Goal: Navigation & Orientation: Find specific page/section

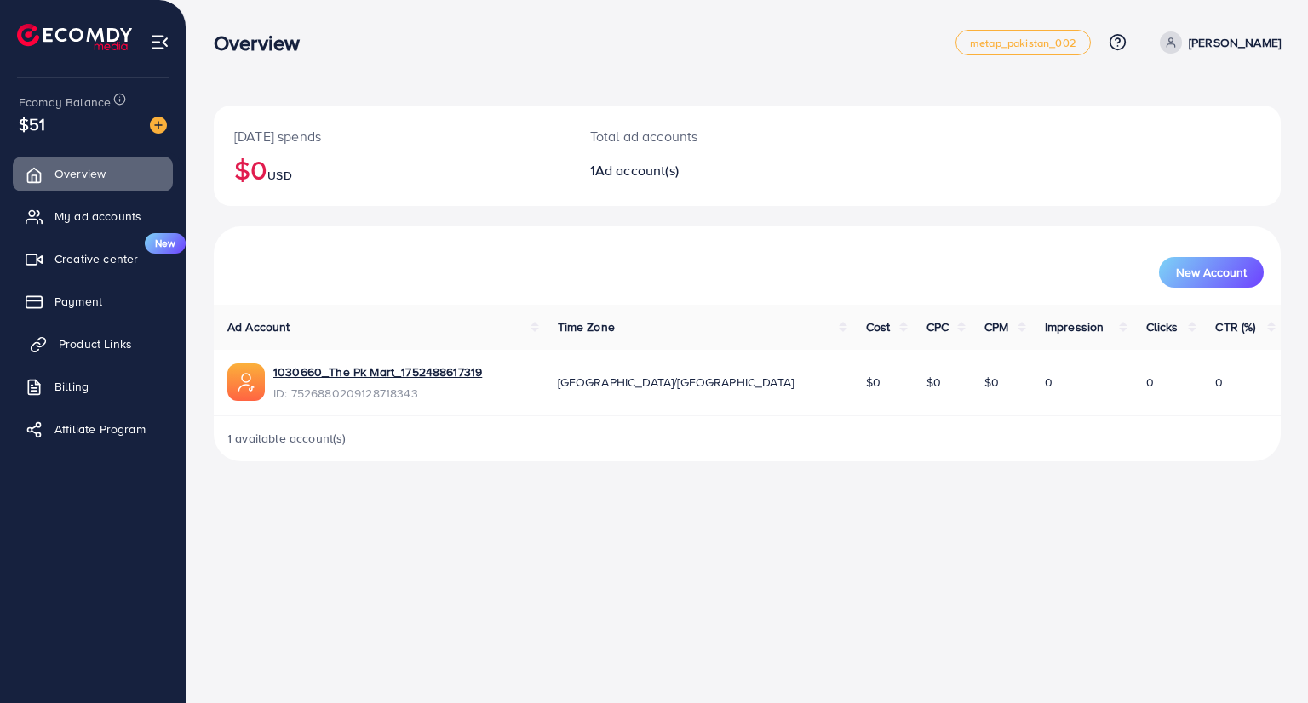
click at [99, 337] on span "Product Links" at bounding box center [95, 343] width 73 height 17
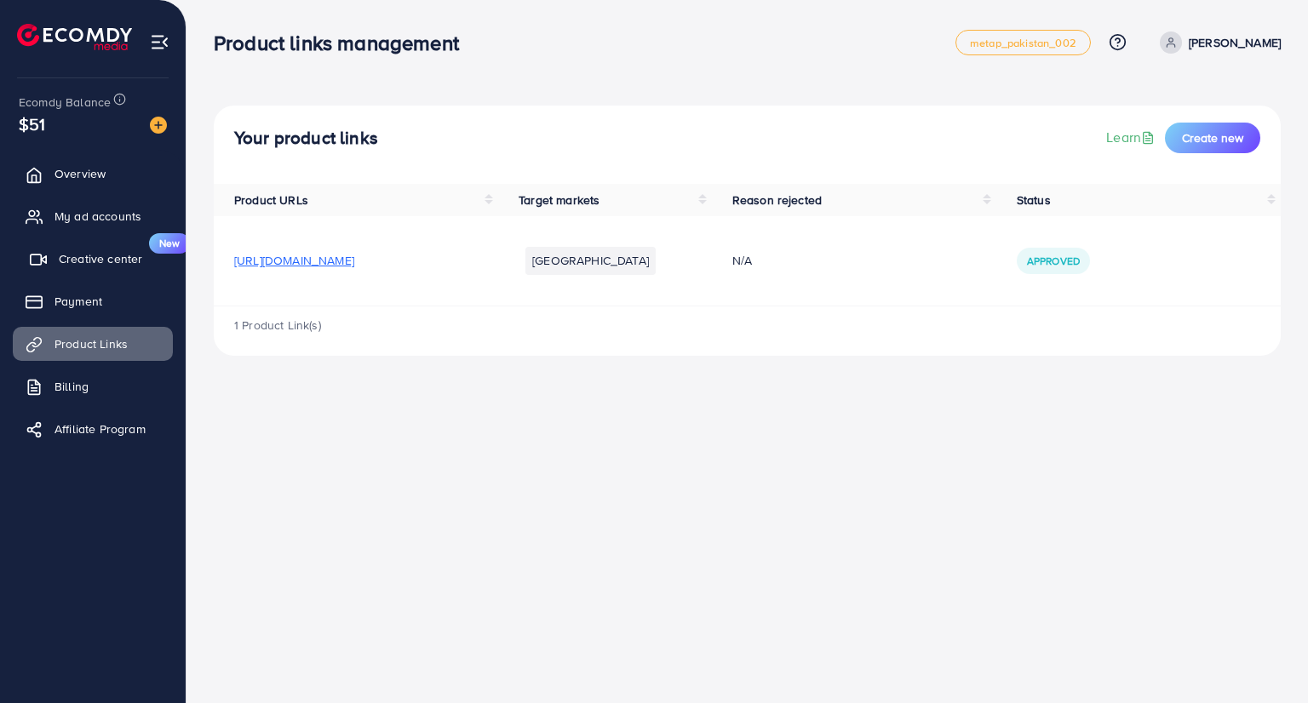
click at [91, 261] on span "Creative center" at bounding box center [100, 258] width 83 height 17
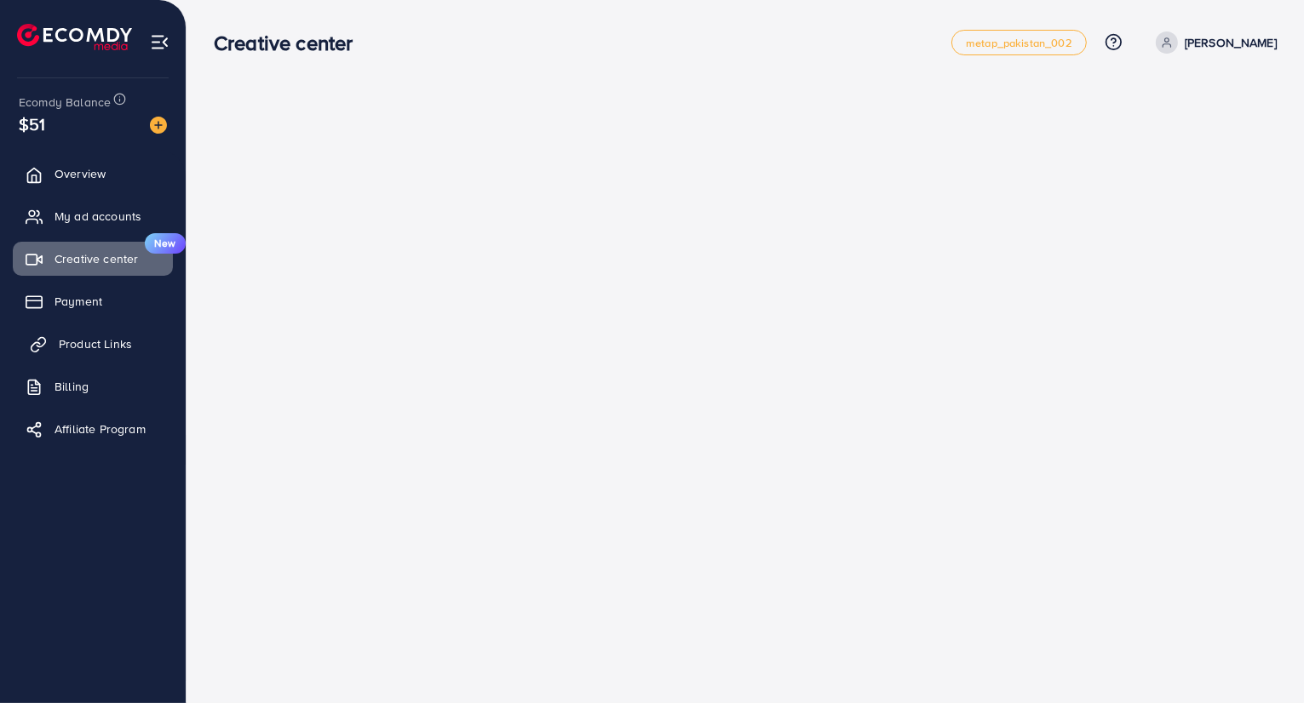
click at [84, 344] on span "Product Links" at bounding box center [95, 343] width 73 height 17
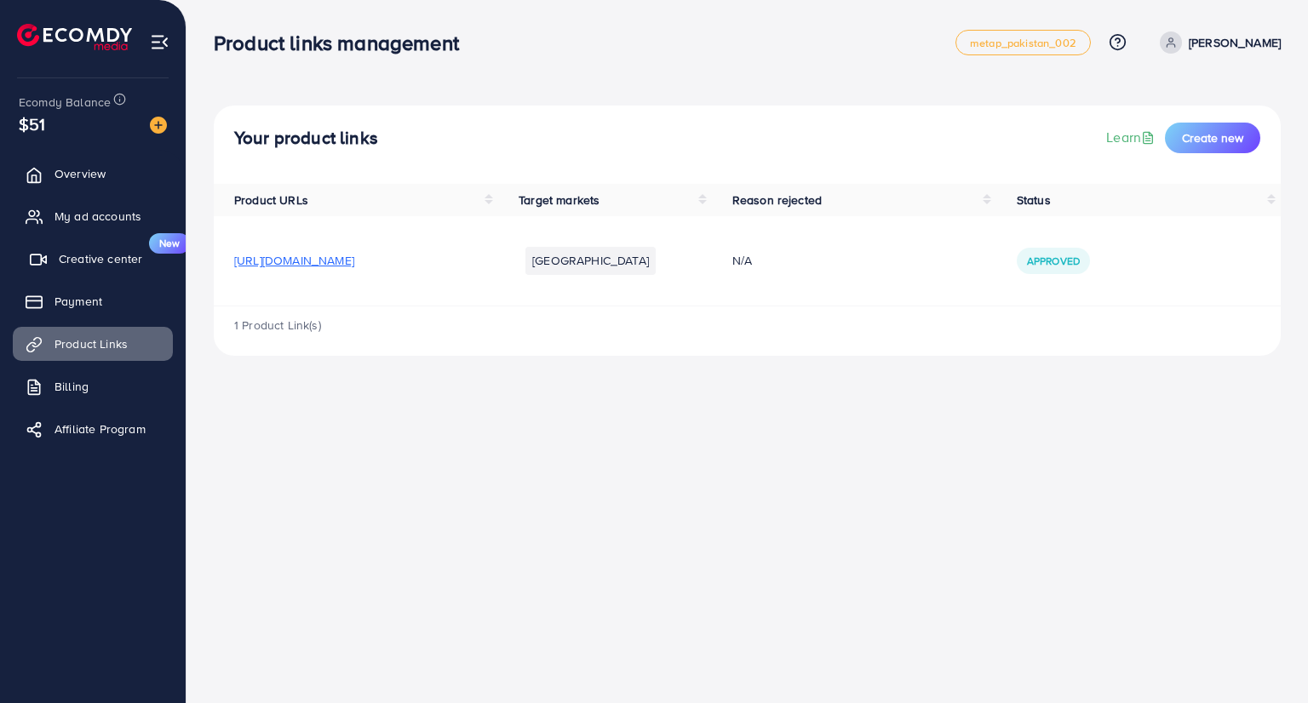
click at [121, 263] on span "Creative center" at bounding box center [100, 258] width 83 height 17
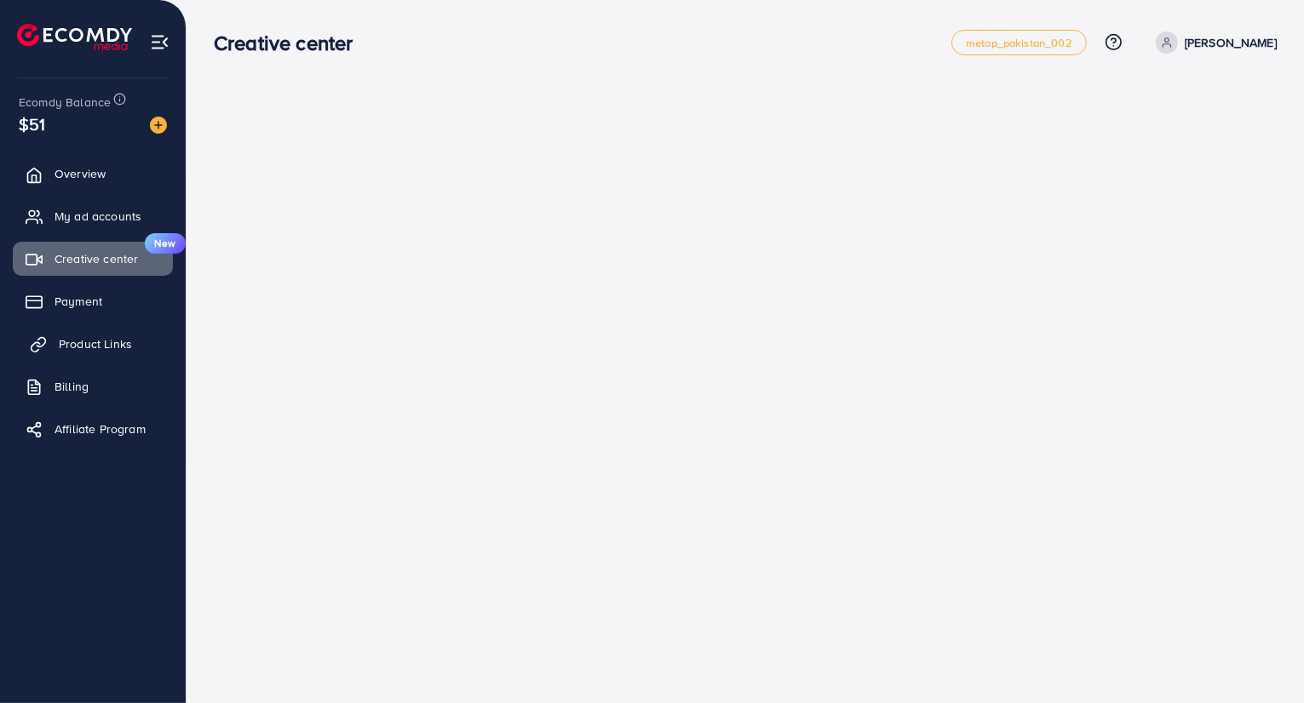
click at [64, 344] on span "Product Links" at bounding box center [95, 343] width 73 height 17
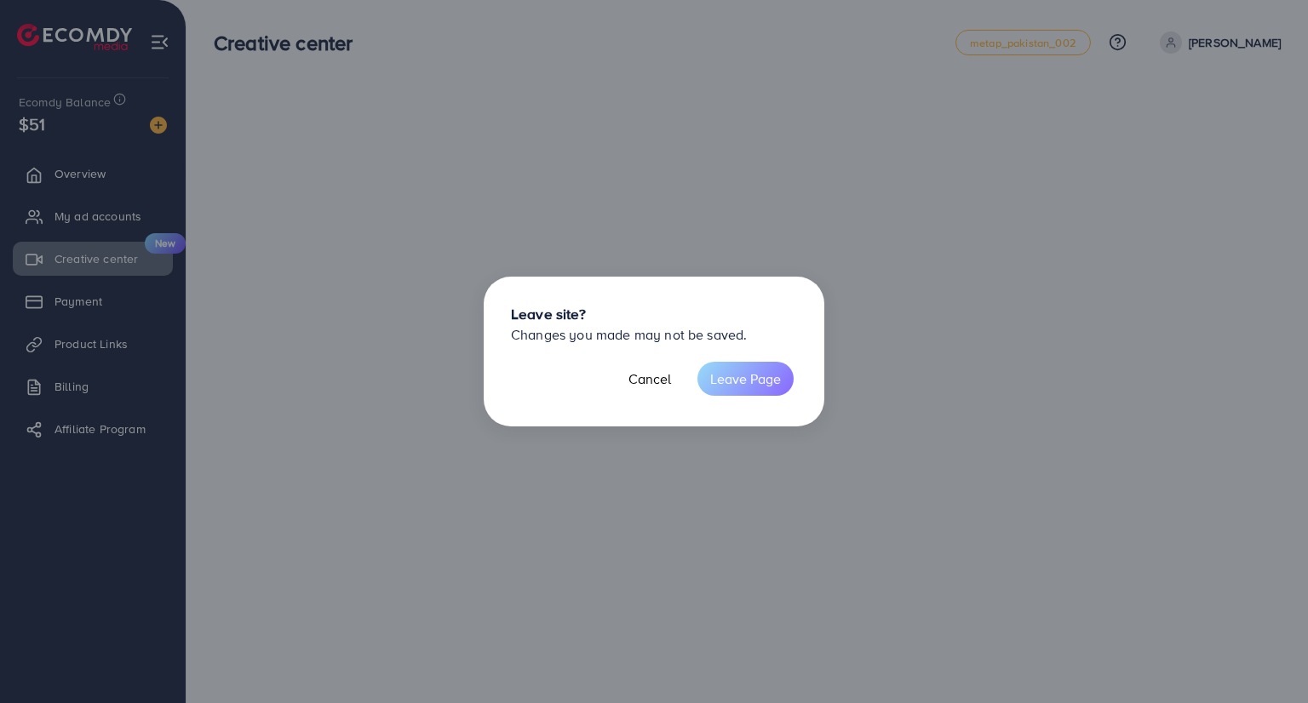
click at [728, 380] on button "Leave Page" at bounding box center [745, 379] width 96 height 34
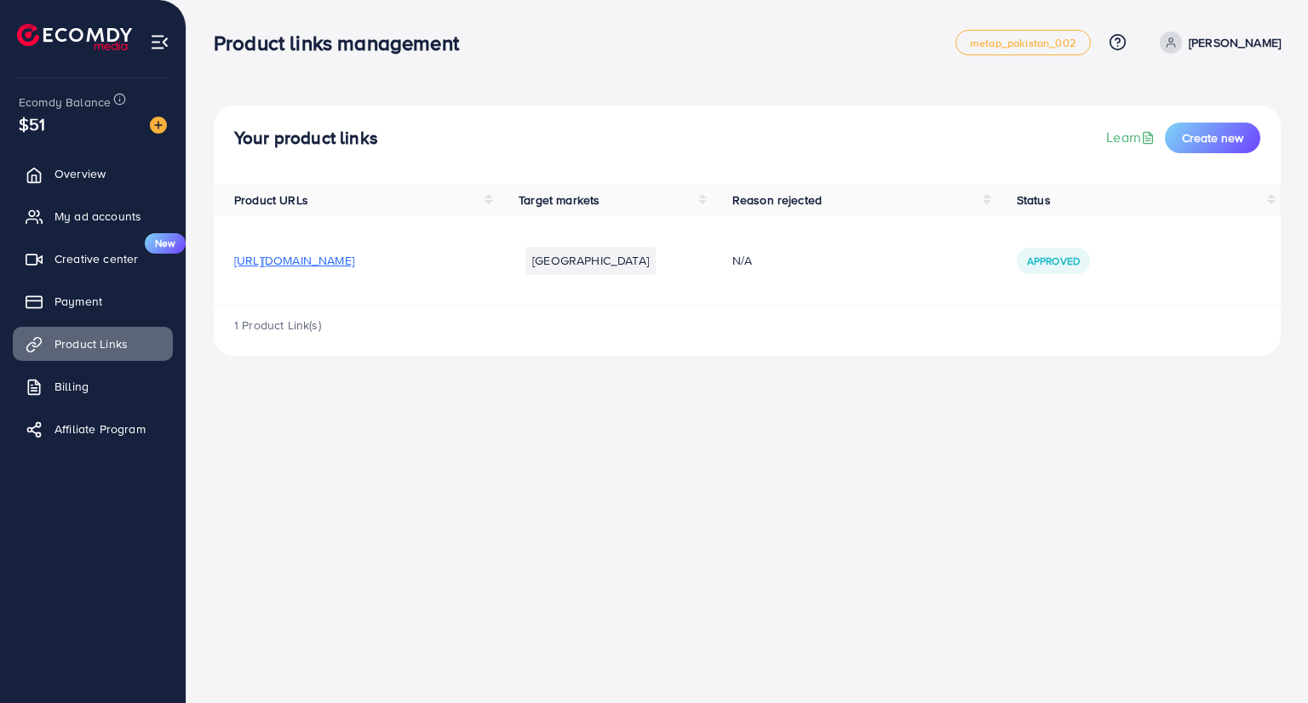
click at [339, 267] on span "[URL][DOMAIN_NAME]" at bounding box center [294, 260] width 120 height 17
click at [94, 218] on span "My ad accounts" at bounding box center [102, 216] width 87 height 17
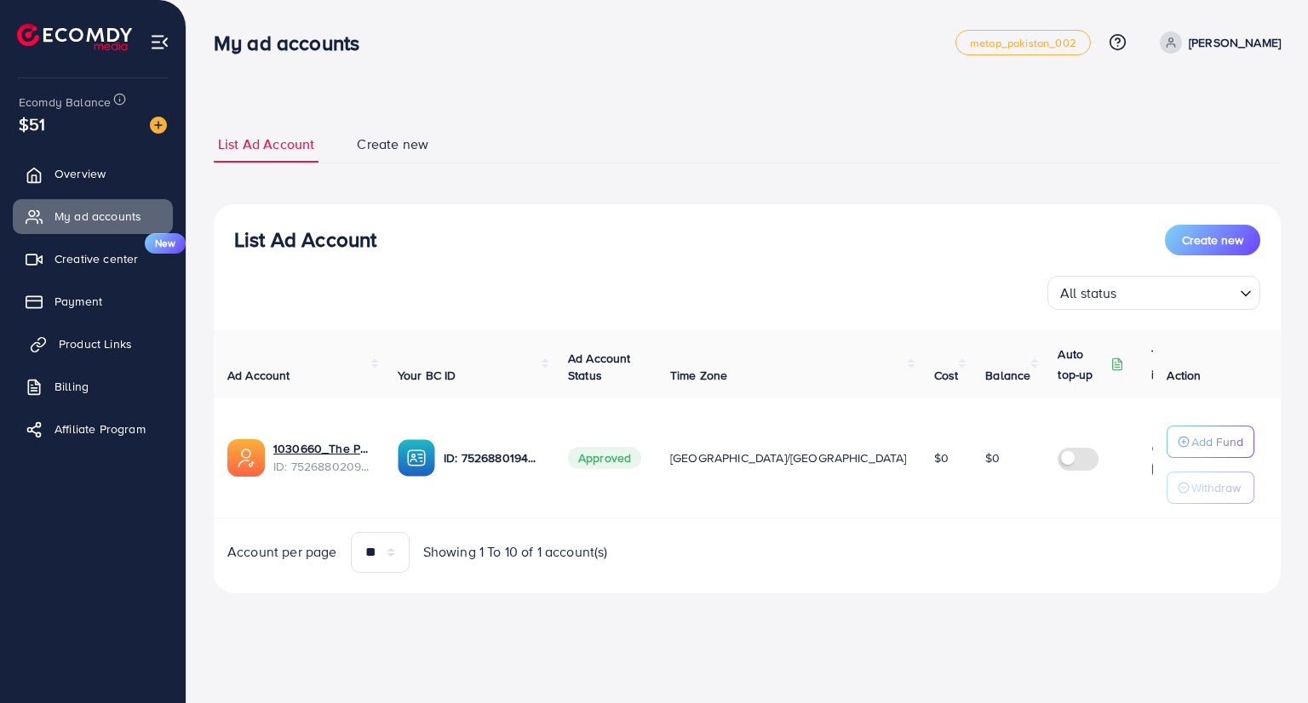
click at [68, 347] on span "Product Links" at bounding box center [95, 343] width 73 height 17
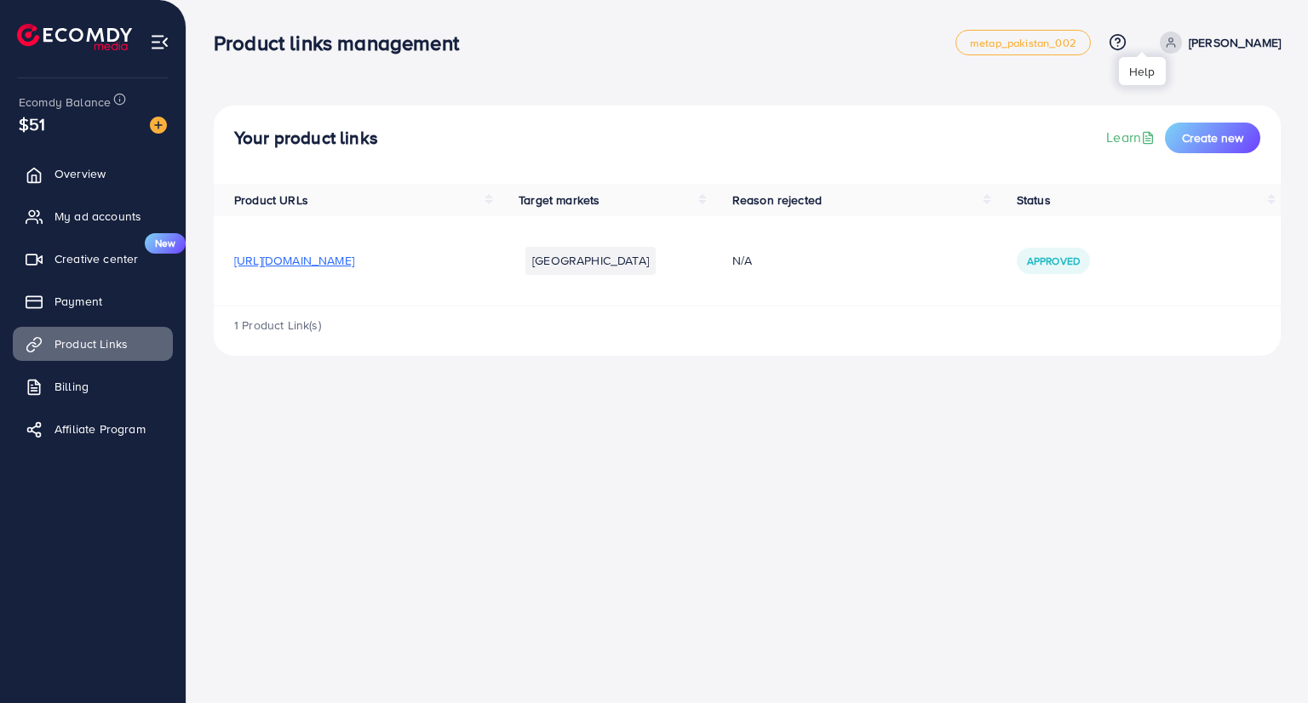
click at [1120, 43] on icon at bounding box center [1117, 41] width 4 height 4
click at [1063, 379] on div "Your product links Learn Create new Product URLs Target markets Reason rejected…" at bounding box center [746, 191] width 1121 height 383
click at [1141, 139] on icon at bounding box center [1148, 138] width 14 height 14
drag, startPoint x: 138, startPoint y: 30, endPoint x: 229, endPoint y: 30, distance: 91.1
click at [40, 37] on li at bounding box center [81, 39] width 129 height 68
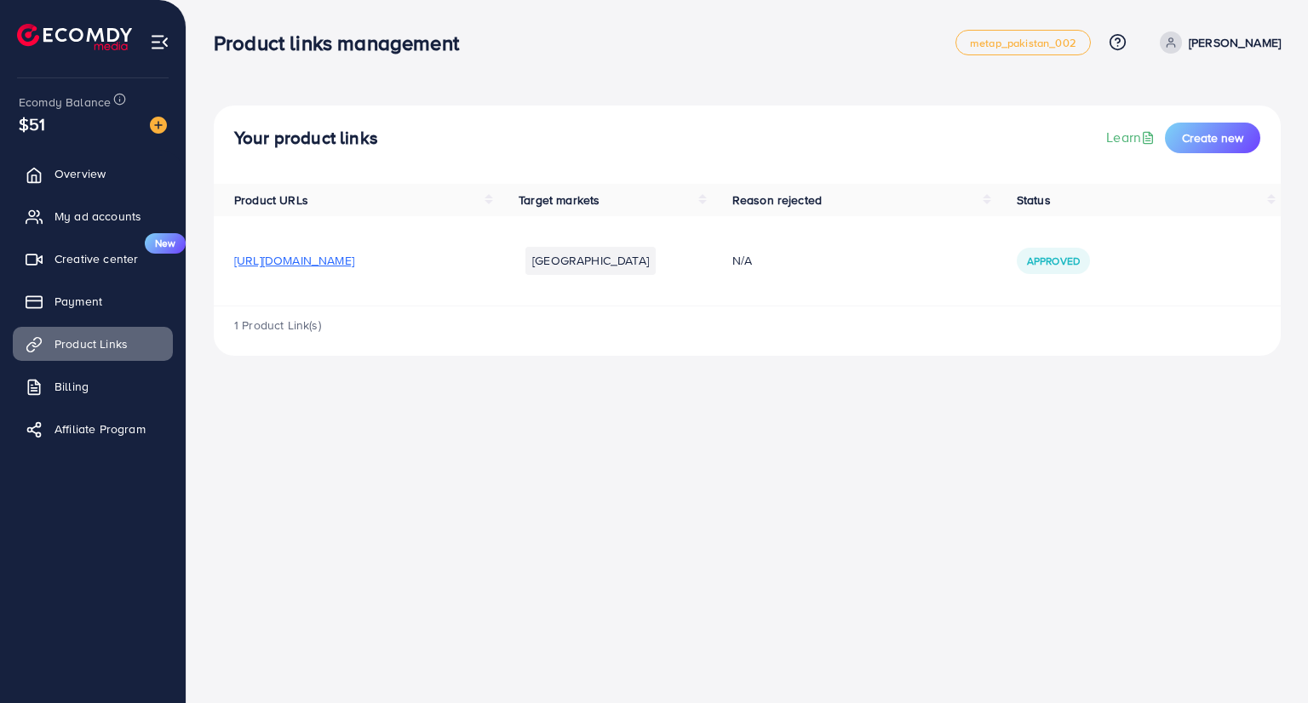
click at [378, 26] on div "Product links management metap_pakistan_002 Help Center Contact Support Plans a…" at bounding box center [747, 43] width 1067 height 48
click at [96, 257] on span "Creative center" at bounding box center [100, 258] width 83 height 17
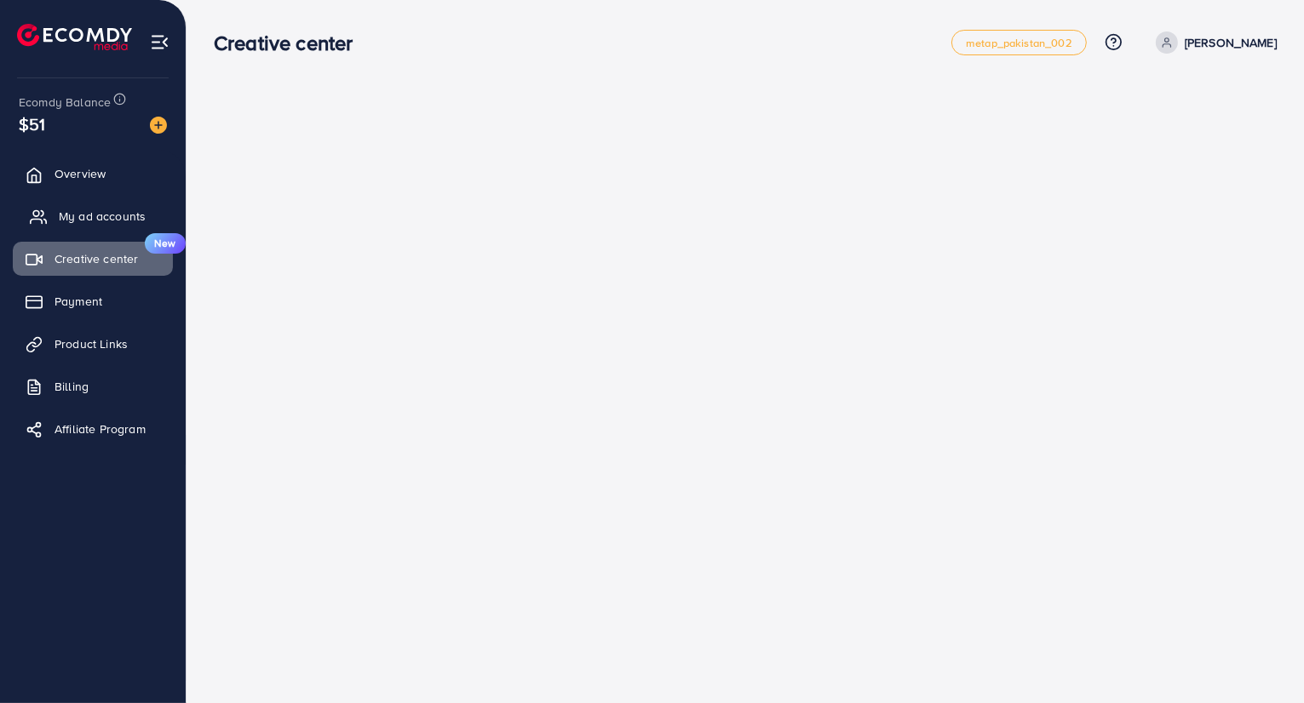
click at [103, 222] on span "My ad accounts" at bounding box center [102, 216] width 87 height 17
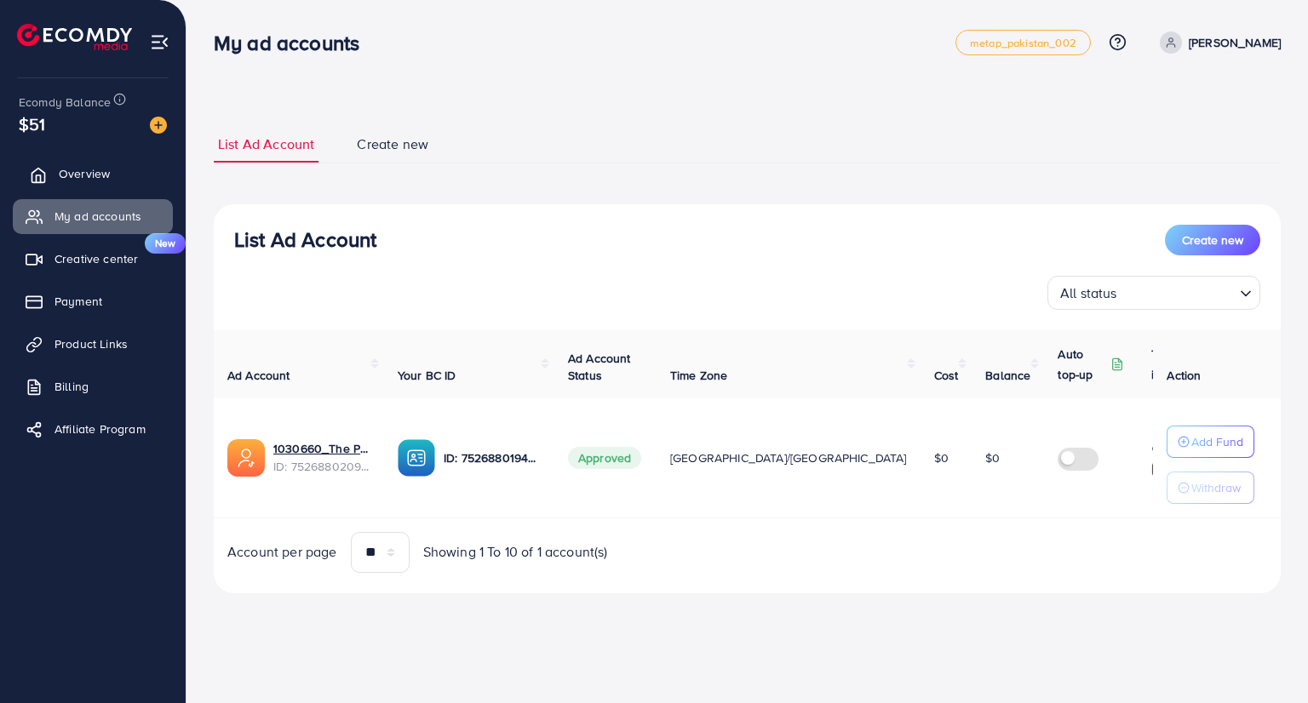
click at [85, 174] on span "Overview" at bounding box center [84, 173] width 51 height 17
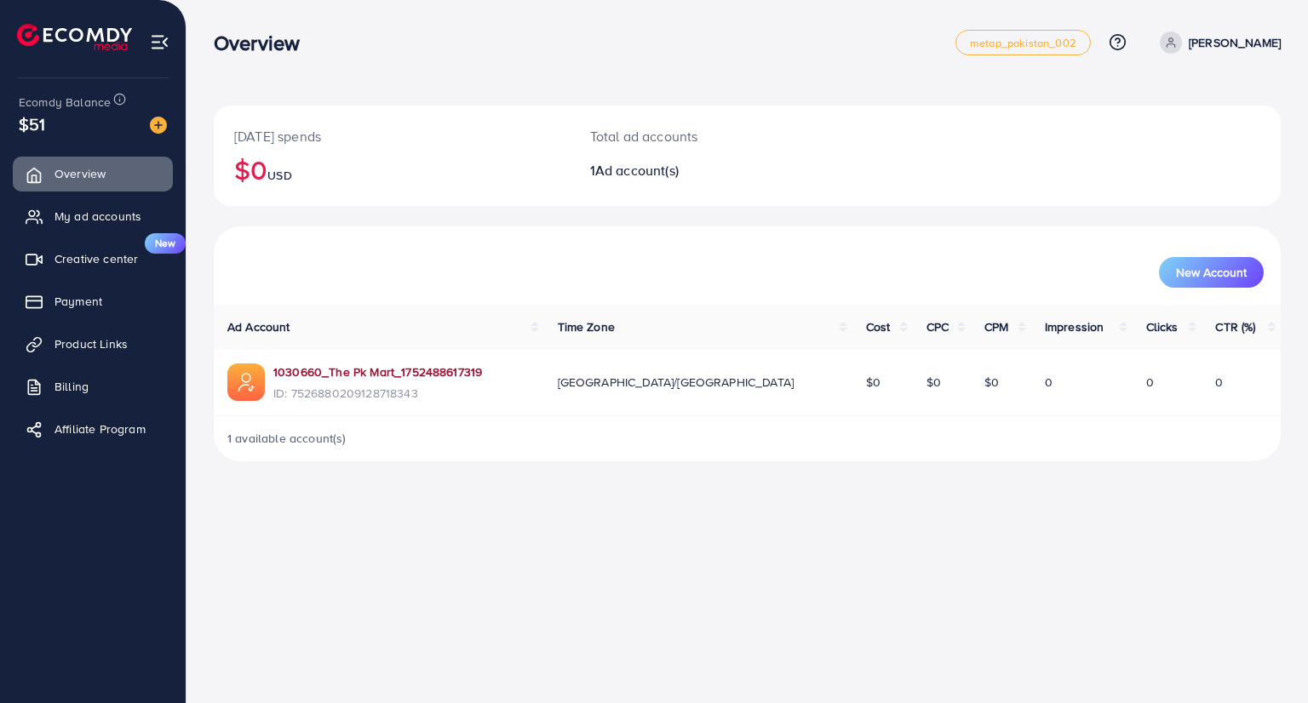
click at [416, 378] on link "1030660_The Pk Mart_1752488617319" at bounding box center [377, 372] width 209 height 17
click at [54, 345] on link "Product Links" at bounding box center [93, 344] width 160 height 34
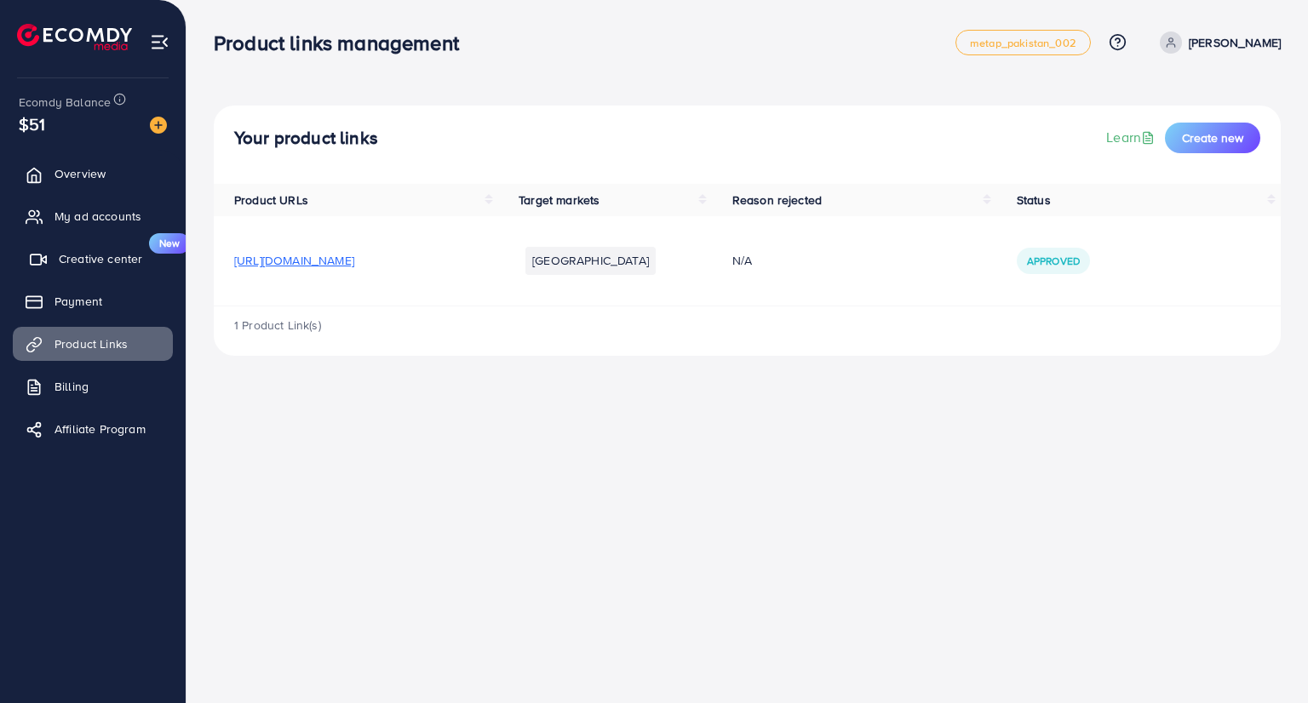
click at [89, 266] on span "Creative center" at bounding box center [100, 258] width 83 height 17
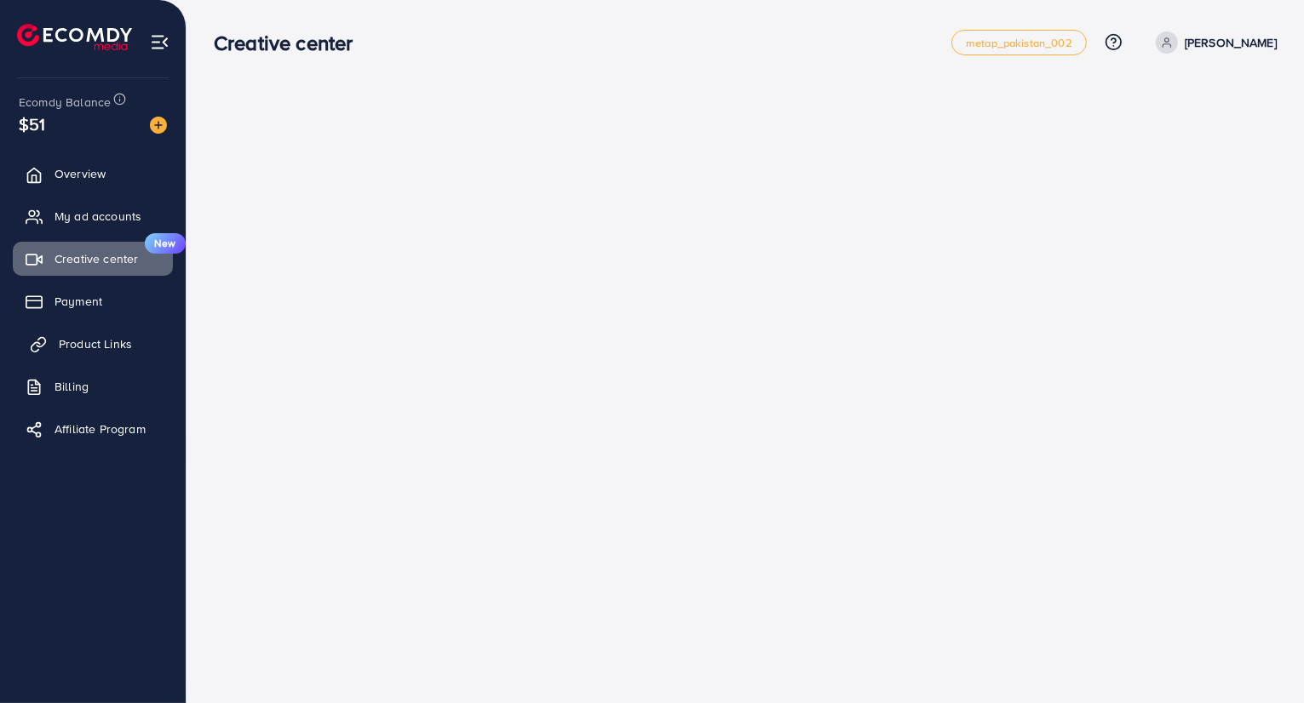
click at [77, 347] on span "Product Links" at bounding box center [95, 343] width 73 height 17
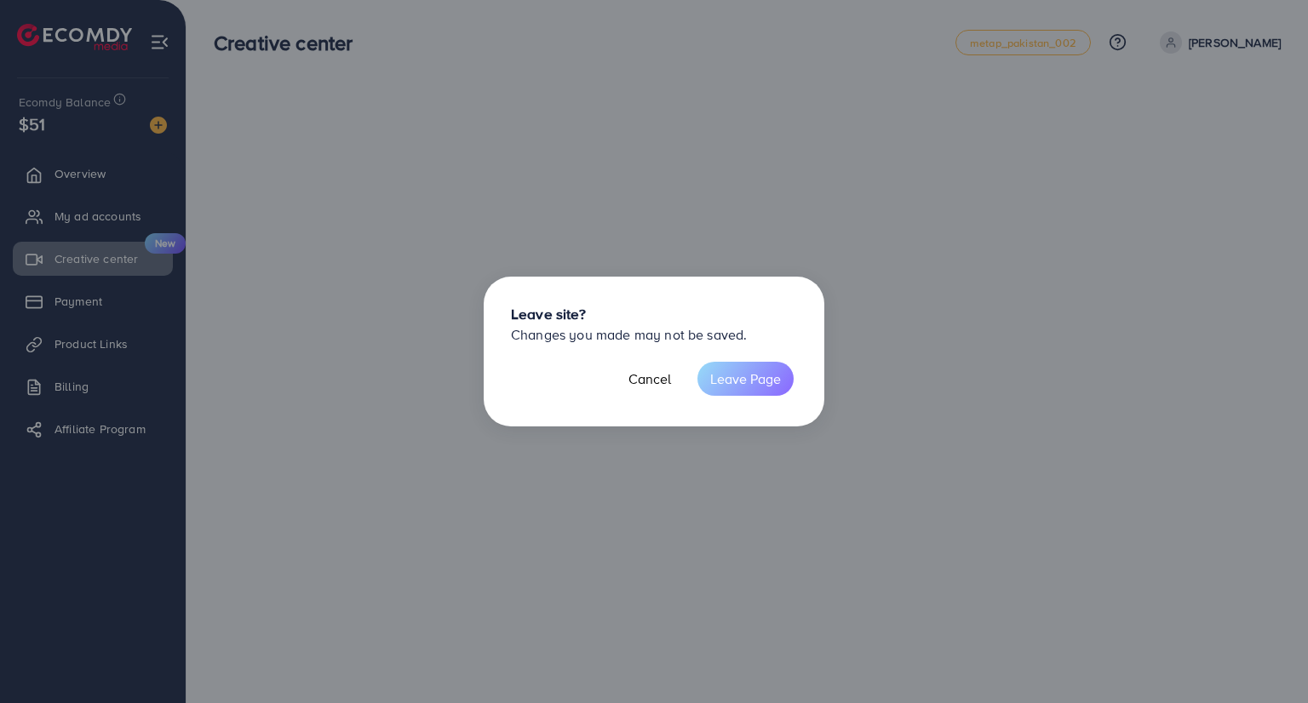
click at [762, 386] on button "Leave Page" at bounding box center [745, 379] width 96 height 34
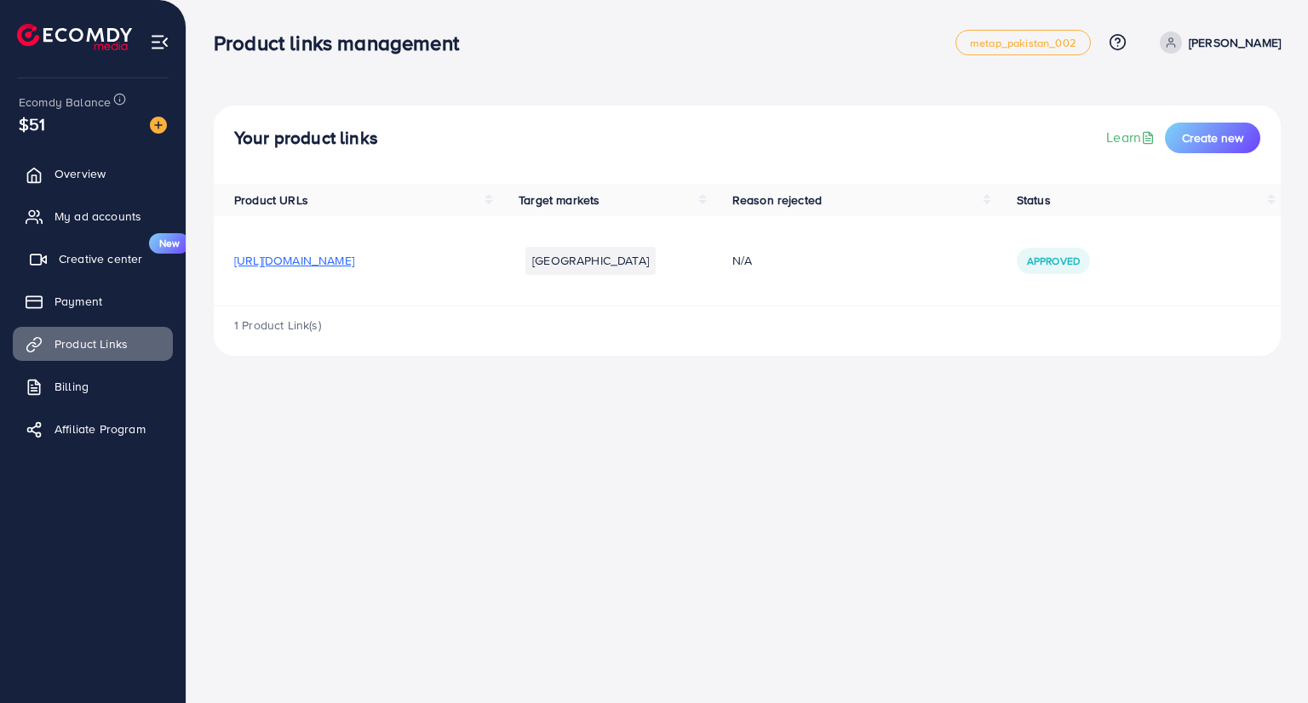
click at [52, 261] on link "Creative center New" at bounding box center [93, 259] width 160 height 34
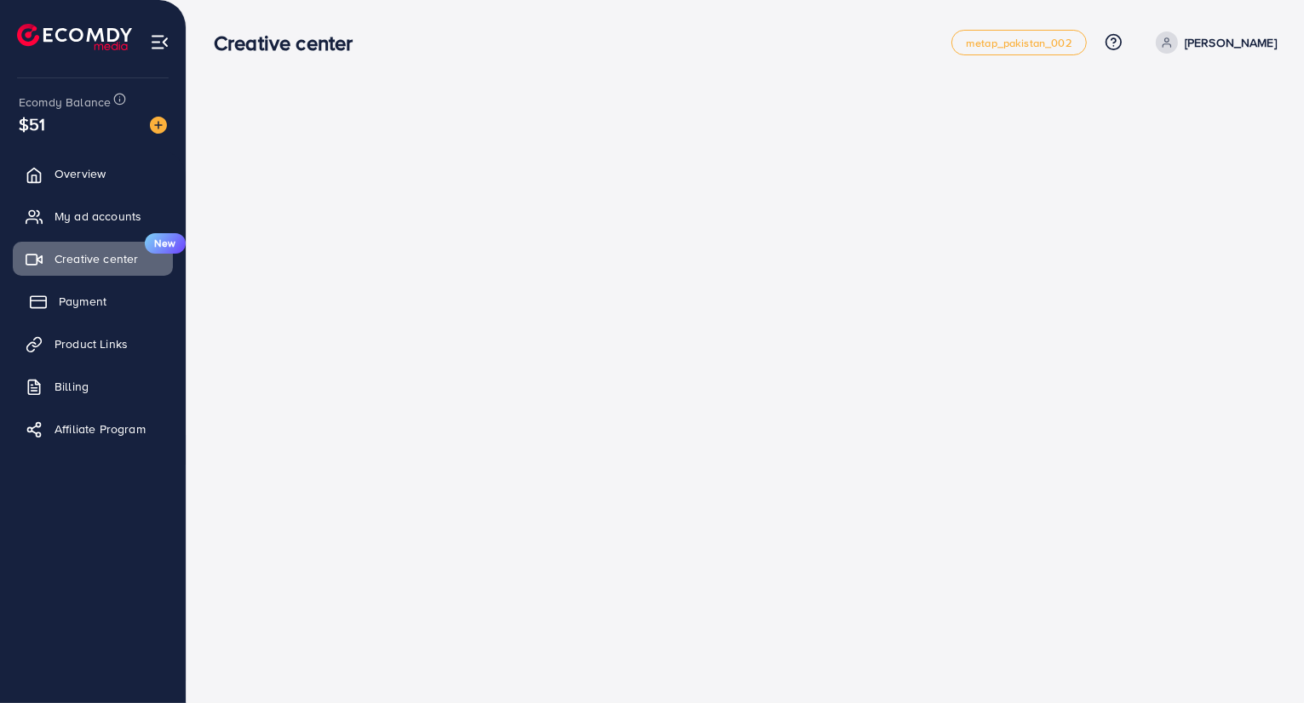
click at [116, 295] on link "Payment" at bounding box center [93, 301] width 160 height 34
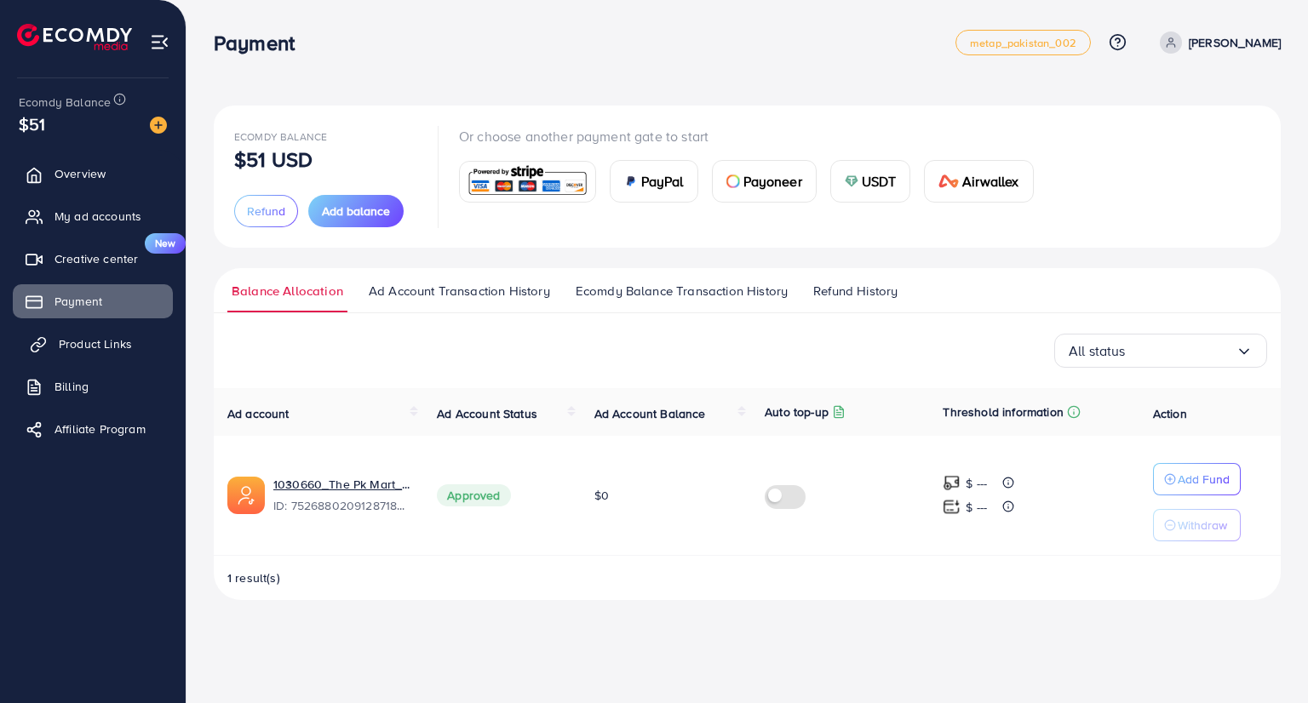
click at [110, 348] on span "Product Links" at bounding box center [95, 343] width 73 height 17
